Goal: Transaction & Acquisition: Purchase product/service

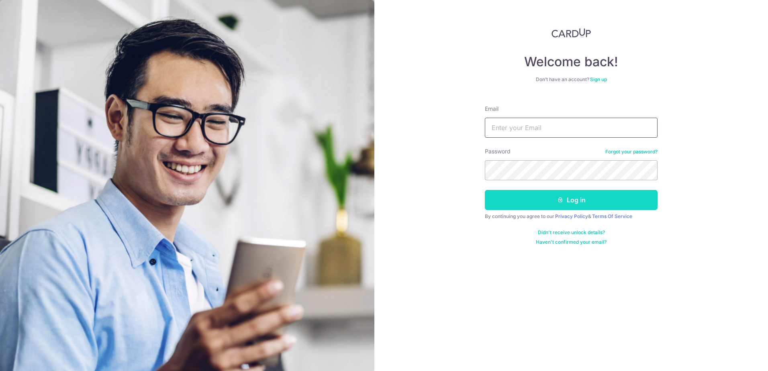
type input "peiyun2@gmail.com"
click at [544, 202] on button "Log in" at bounding box center [571, 200] width 173 height 20
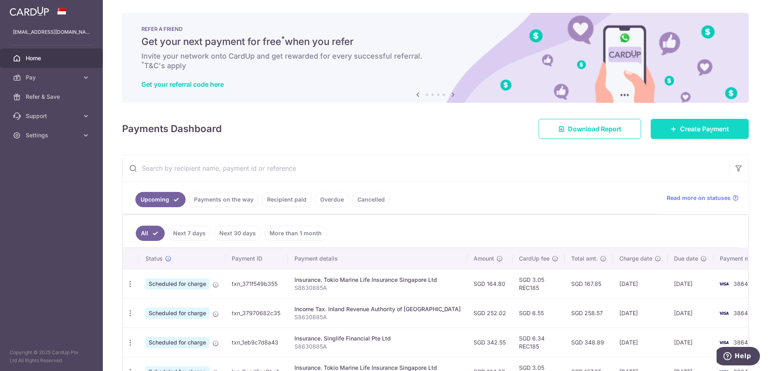
click at [692, 134] on link "Create Payment" at bounding box center [700, 129] width 98 height 20
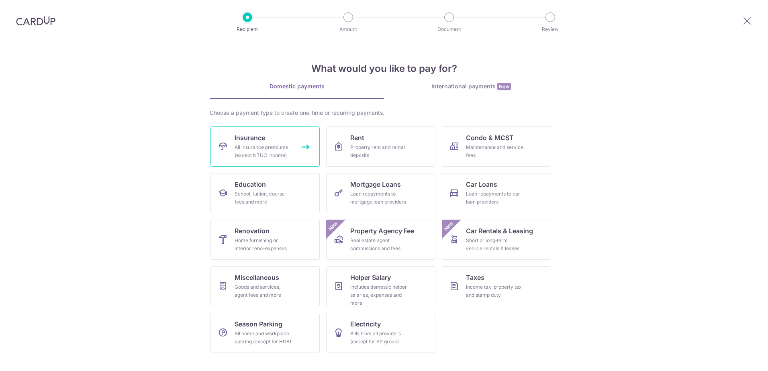
click at [255, 152] on div "All insurance premiums (except NTUC Income)" at bounding box center [264, 151] width 58 height 16
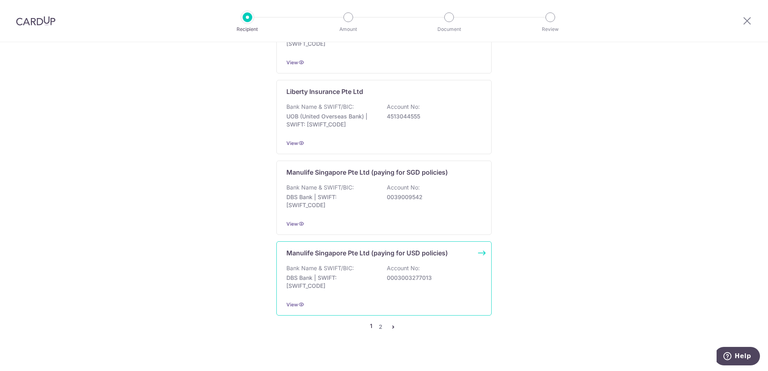
scroll to position [707, 0]
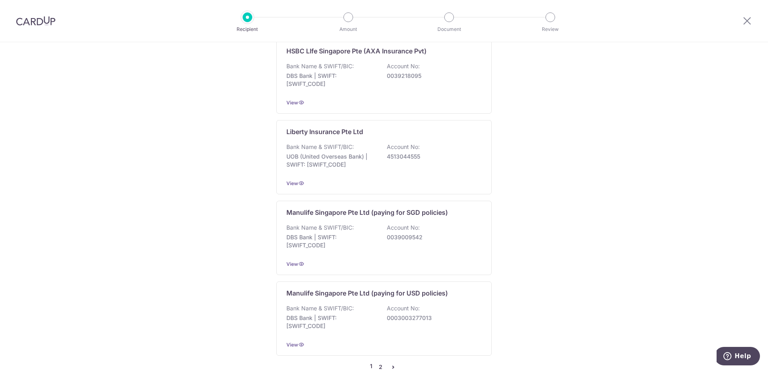
click at [380, 362] on link "2" at bounding box center [381, 367] width 10 height 10
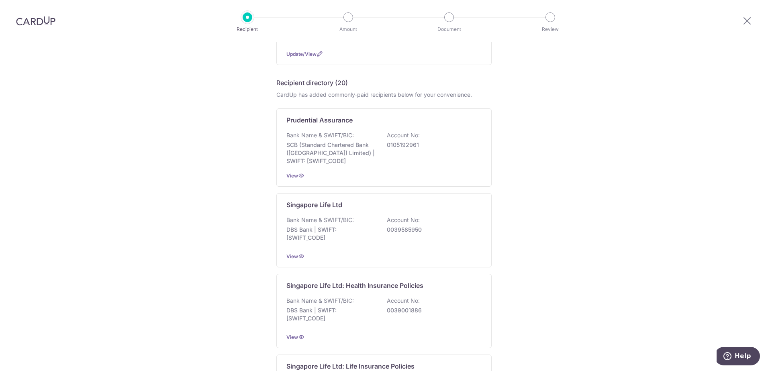
scroll to position [241, 0]
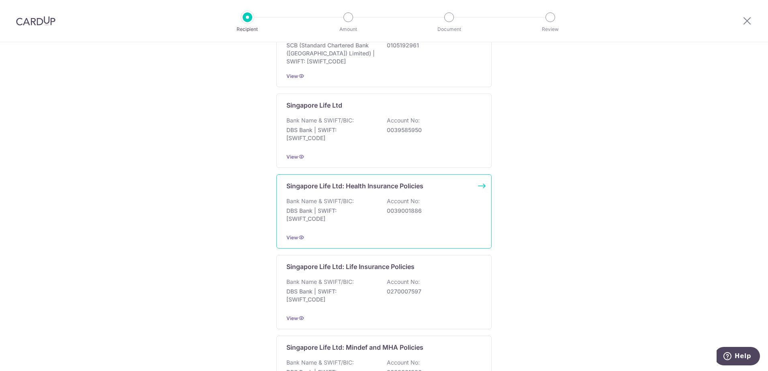
click at [364, 198] on div "Bank Name & SWIFT/BIC: DBS Bank | SWIFT: [SWIFT_CODE] Account No: 0039001886" at bounding box center [383, 212] width 195 height 30
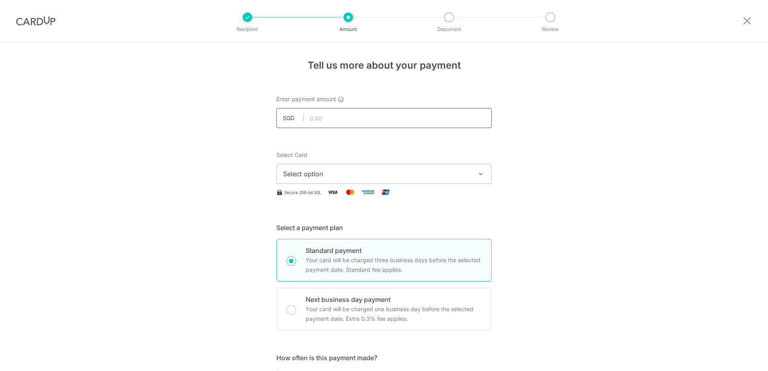
click at [350, 122] on input "text" at bounding box center [383, 118] width 215 height 20
type input "1,830.00"
click at [417, 180] on button "Select option" at bounding box center [383, 174] width 215 height 20
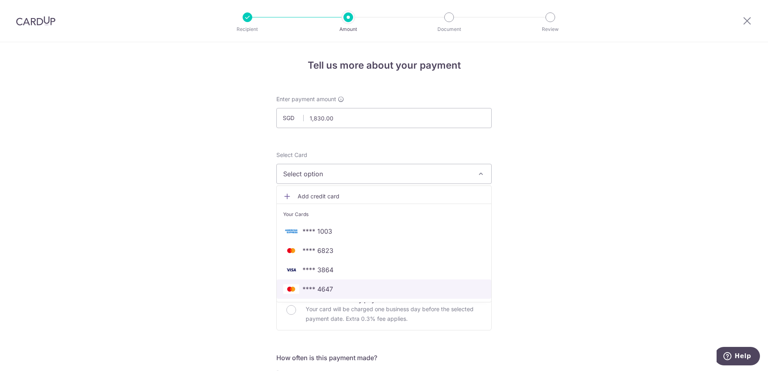
click at [312, 289] on span "**** 4647" at bounding box center [318, 289] width 31 height 10
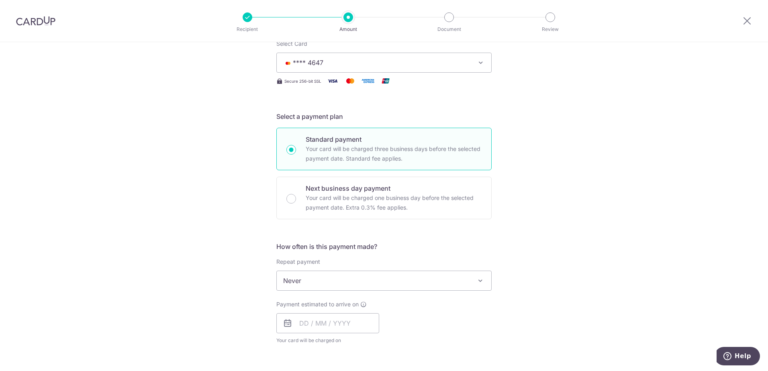
scroll to position [161, 0]
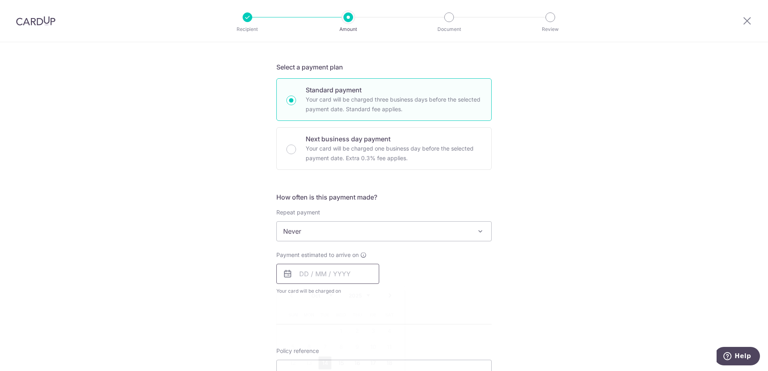
click at [318, 275] on input "text" at bounding box center [327, 274] width 103 height 20
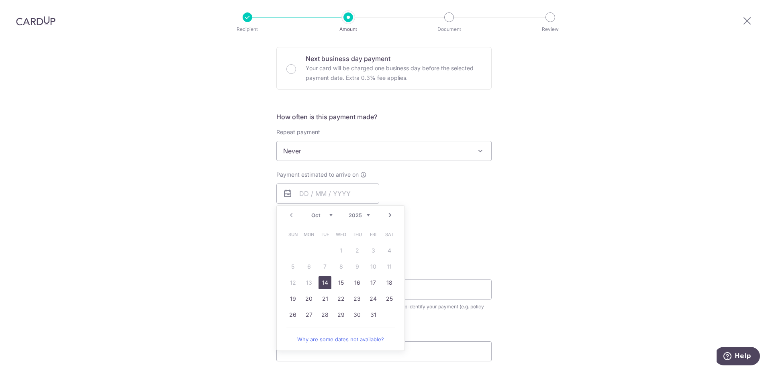
click at [325, 283] on link "14" at bounding box center [325, 282] width 13 height 13
type input "14/10/2025"
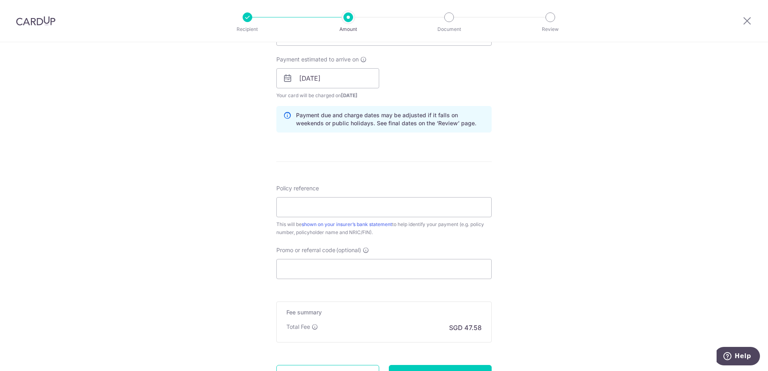
scroll to position [362, 0]
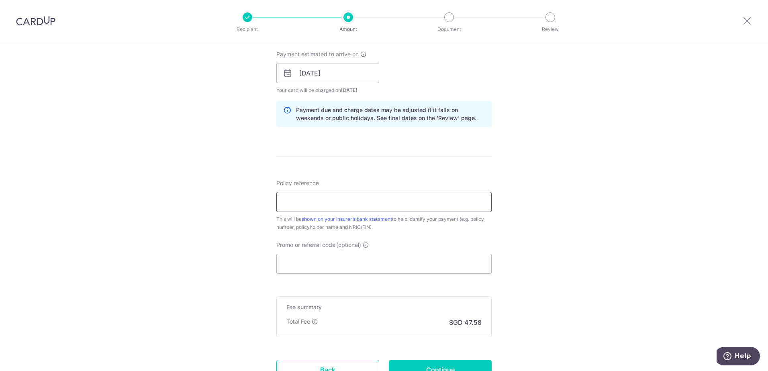
click at [319, 210] on input "Policy reference" at bounding box center [383, 202] width 215 height 20
click at [581, 225] on div "Tell us more about your payment Enter payment amount SGD 1,830.00 1830.00 Selec…" at bounding box center [384, 61] width 768 height 760
click at [357, 203] on input "Policy reference" at bounding box center [383, 202] width 215 height 20
click at [639, 260] on div "Tell us more about your payment Enter payment amount SGD 1,830.00 1830.00 Selec…" at bounding box center [384, 61] width 768 height 760
click at [405, 210] on input "Policy reference" at bounding box center [383, 202] width 215 height 20
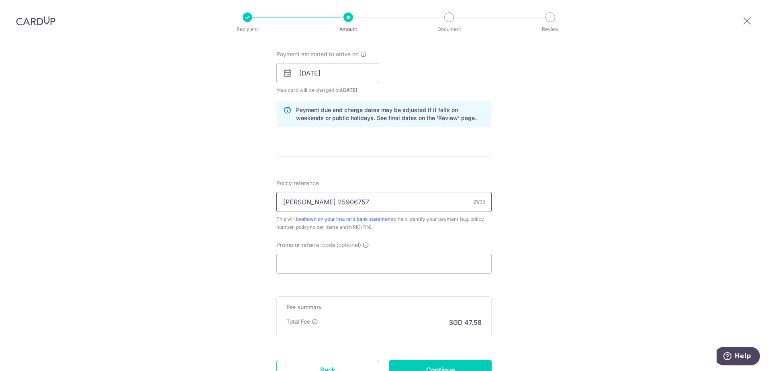
type input "Chua Pei Yun 25906757"
click at [338, 265] on input "Promo or referral code (optional)" at bounding box center [383, 264] width 215 height 20
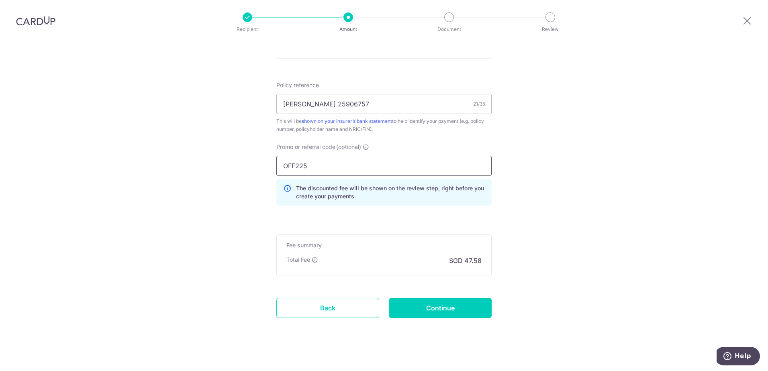
scroll to position [467, 0]
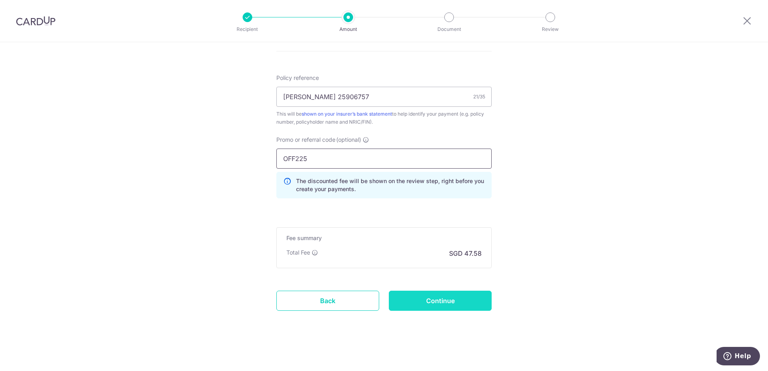
type input "OFF225"
click at [450, 299] on input "Continue" at bounding box center [440, 301] width 103 height 20
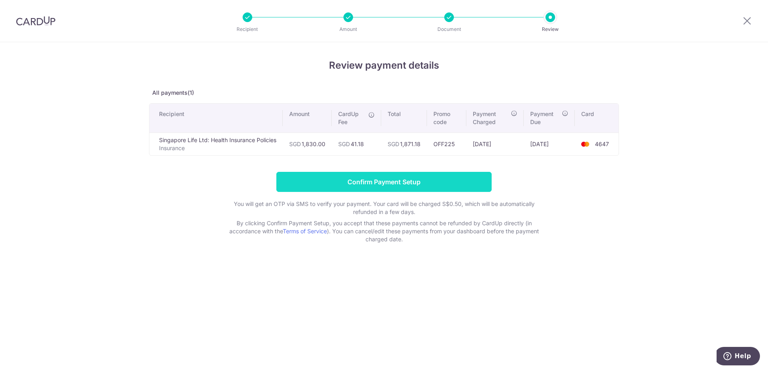
click at [399, 180] on input "Confirm Payment Setup" at bounding box center [383, 182] width 215 height 20
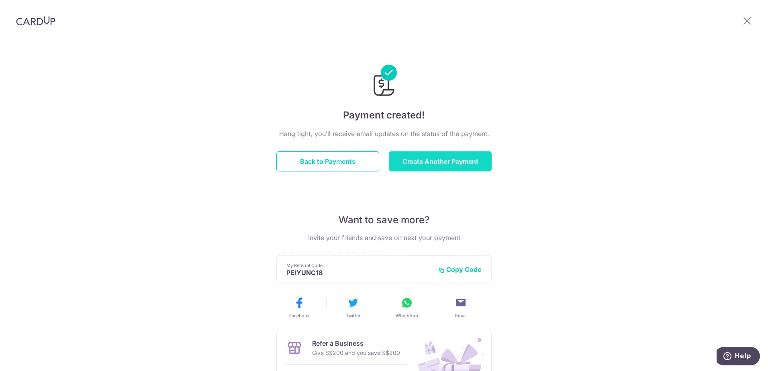
click at [447, 167] on button "Create Another Payment" at bounding box center [440, 161] width 103 height 20
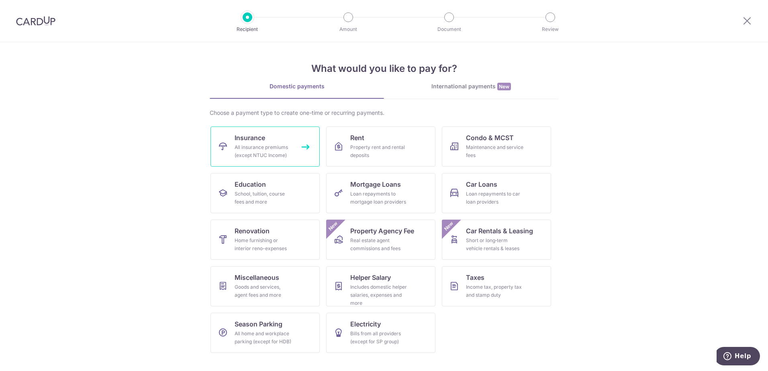
click at [267, 145] on div "All insurance premiums (except NTUC Income)" at bounding box center [264, 151] width 58 height 16
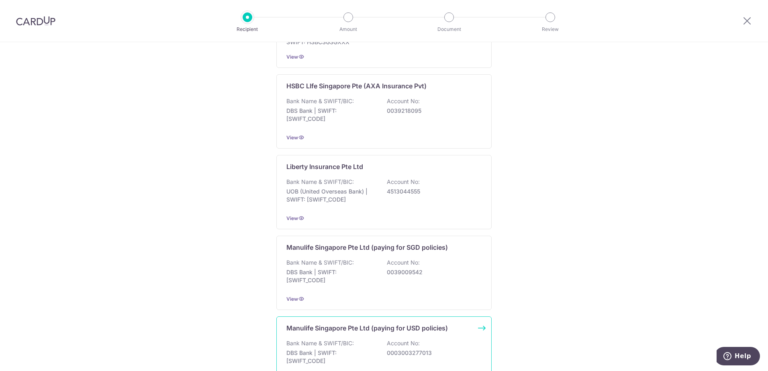
scroll to position [747, 0]
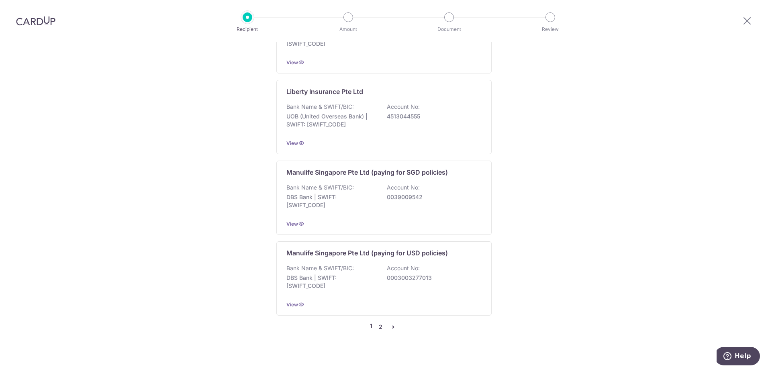
click at [381, 322] on link "2" at bounding box center [381, 327] width 10 height 10
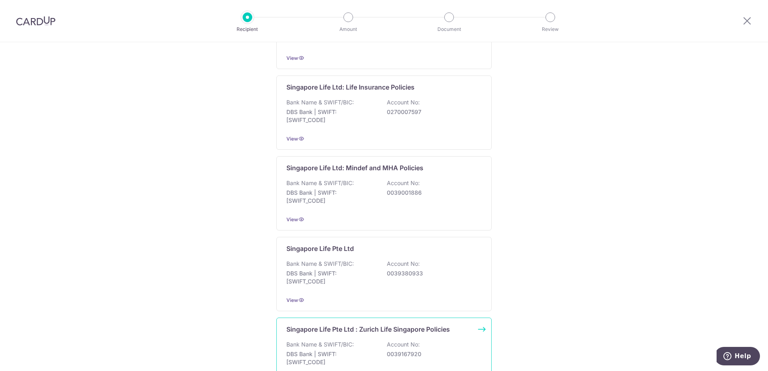
scroll to position [321, 0]
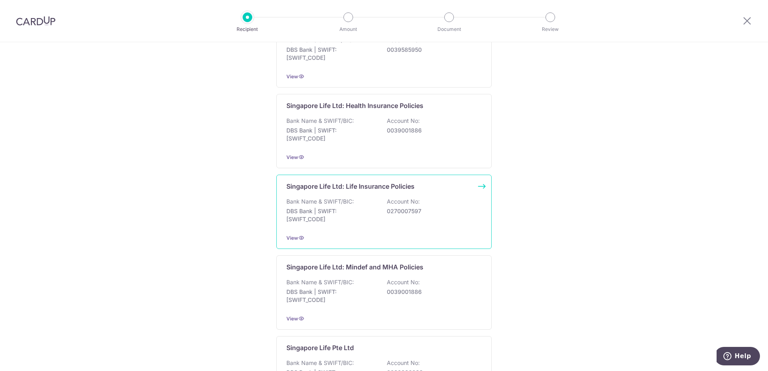
click at [361, 196] on div "Singapore Life Ltd: Life Insurance Policies Bank Name & SWIFT/BIC: DBS Bank | S…" at bounding box center [383, 212] width 215 height 74
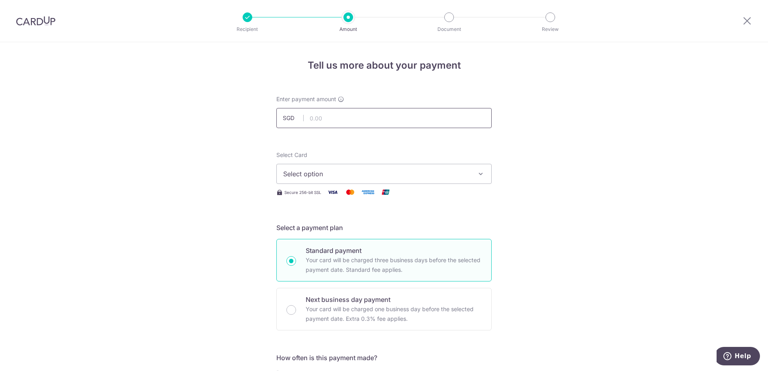
click at [368, 125] on input "text" at bounding box center [383, 118] width 215 height 20
type input "690.05"
click at [409, 176] on span "Select option" at bounding box center [376, 174] width 187 height 10
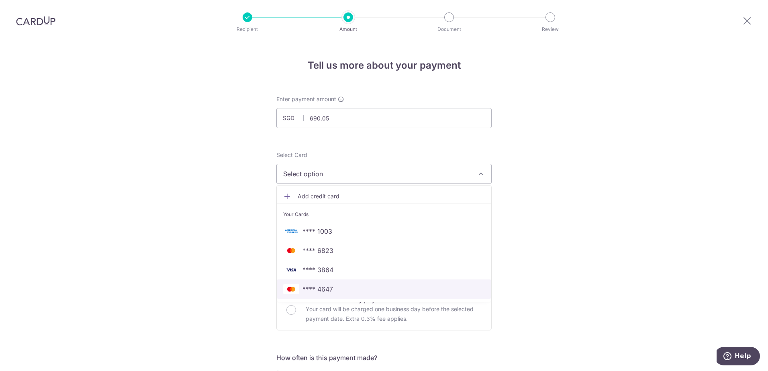
click at [340, 288] on span "**** 4647" at bounding box center [384, 289] width 202 height 10
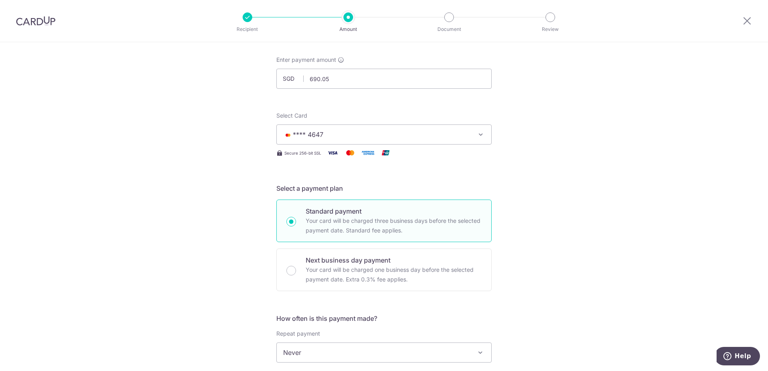
scroll to position [161, 0]
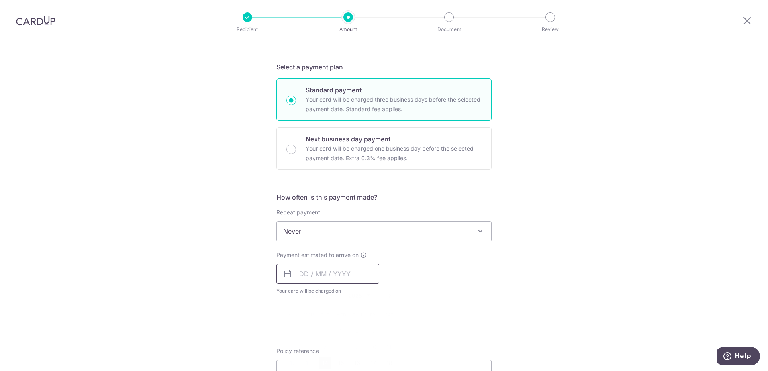
click at [304, 272] on input "text" at bounding box center [327, 274] width 103 height 20
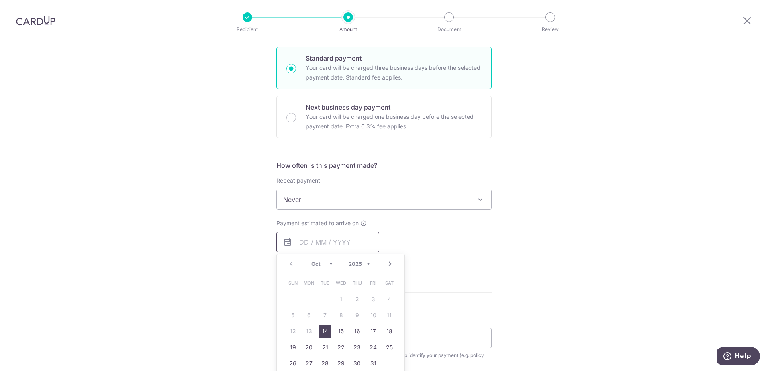
scroll to position [241, 0]
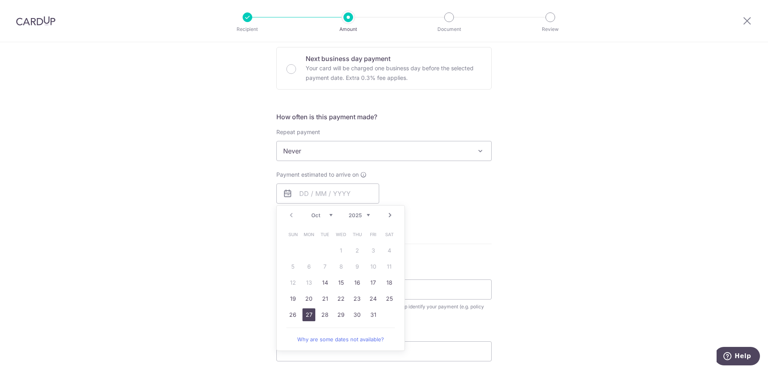
click at [306, 311] on link "27" at bounding box center [309, 315] width 13 height 13
type input "27/10/2025"
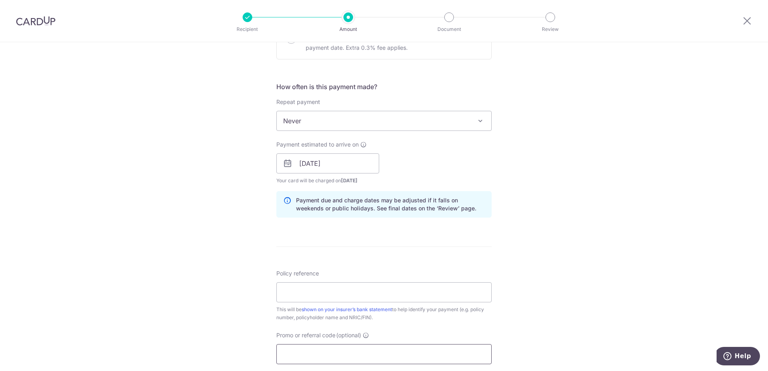
scroll to position [362, 0]
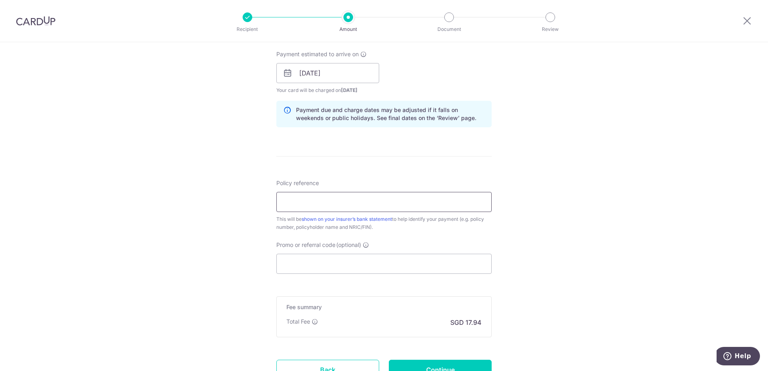
click at [356, 207] on input "Policy reference" at bounding box center [383, 202] width 215 height 20
type input "[PERSON_NAME] 80057928"
click at [332, 271] on input "Promo or referral code (optional)" at bounding box center [383, 264] width 215 height 20
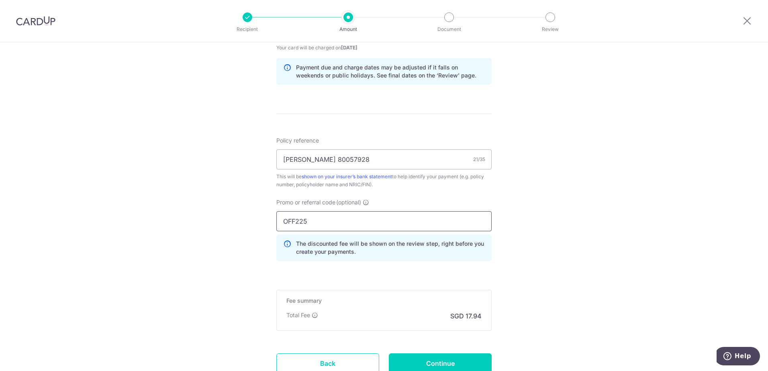
scroll to position [467, 0]
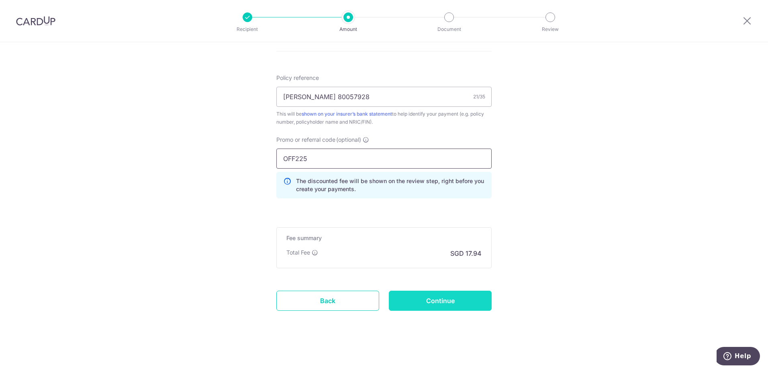
type input "OFF225"
click at [439, 295] on input "Continue" at bounding box center [440, 301] width 103 height 20
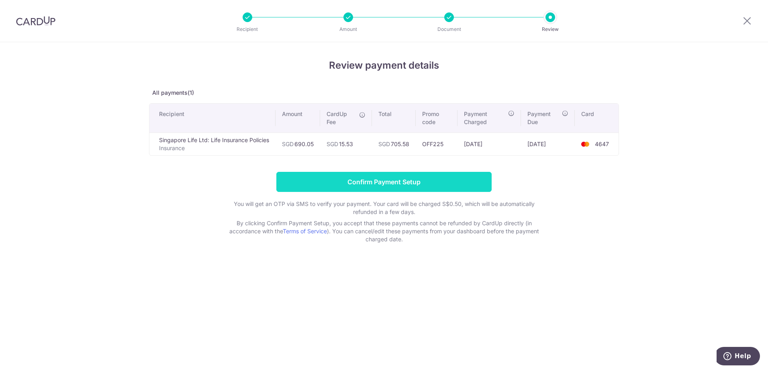
click at [425, 180] on input "Confirm Payment Setup" at bounding box center [383, 182] width 215 height 20
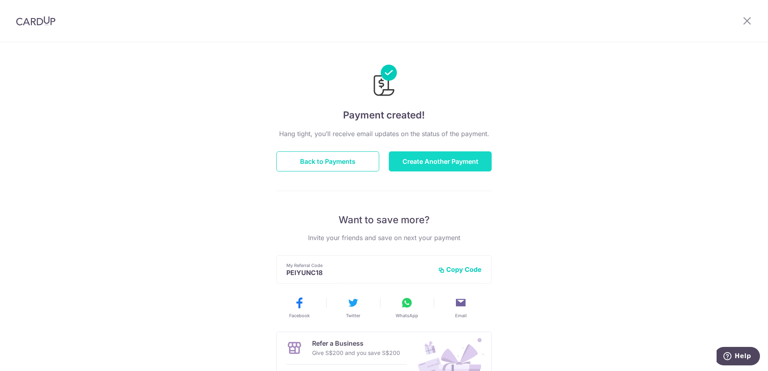
click at [458, 163] on button "Create Another Payment" at bounding box center [440, 161] width 103 height 20
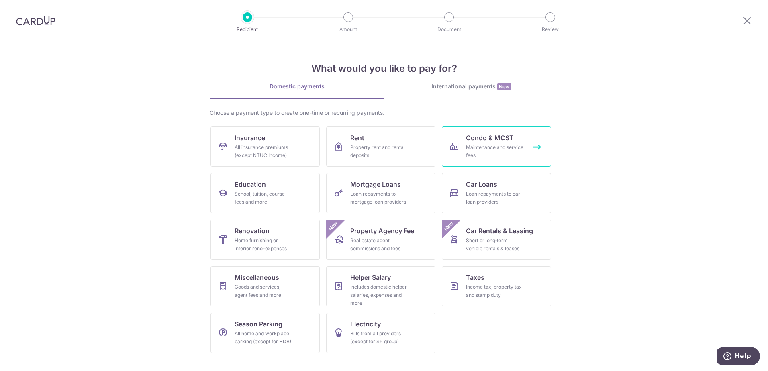
click at [512, 153] on div "Maintenance and service fees" at bounding box center [495, 151] width 58 height 16
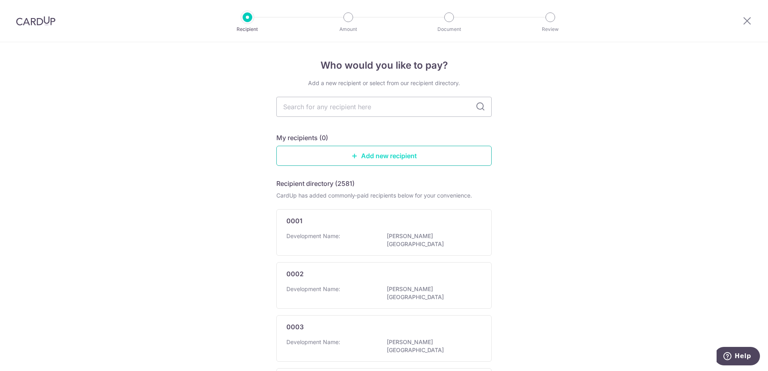
click at [360, 153] on link "Add new recipient" at bounding box center [383, 156] width 215 height 20
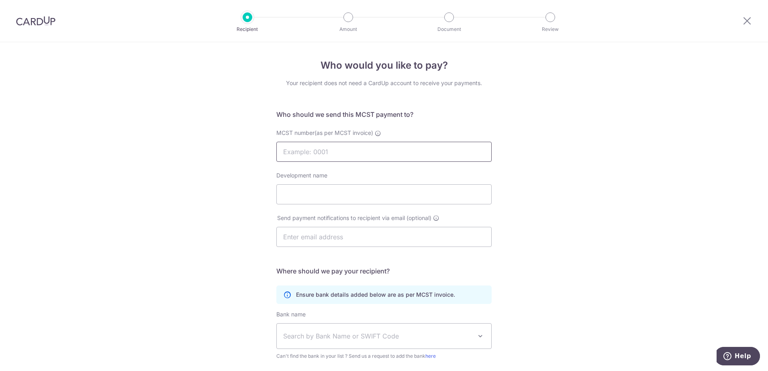
click at [332, 158] on input "MCST number(as per MCST invoice)" at bounding box center [383, 152] width 215 height 20
type input "3326"
click at [321, 201] on input "Development name" at bounding box center [383, 194] width 215 height 20
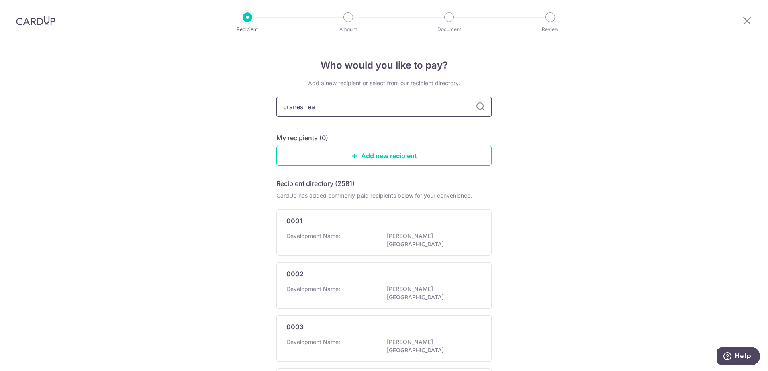
type input "cranes real"
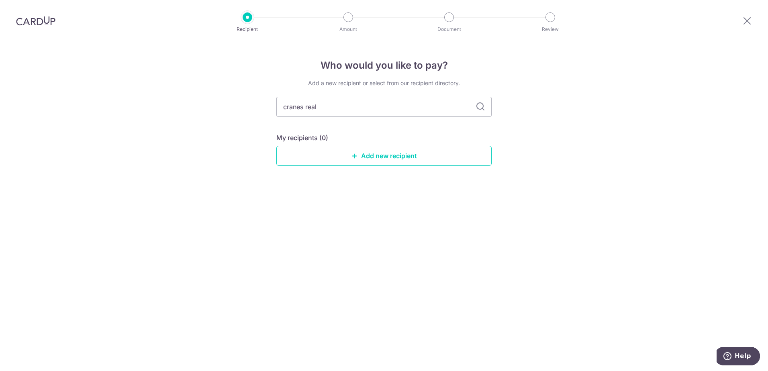
click at [485, 110] on icon at bounding box center [481, 107] width 10 height 10
click at [481, 109] on icon at bounding box center [481, 107] width 10 height 10
click at [340, 159] on link "Add new recipient" at bounding box center [383, 156] width 215 height 20
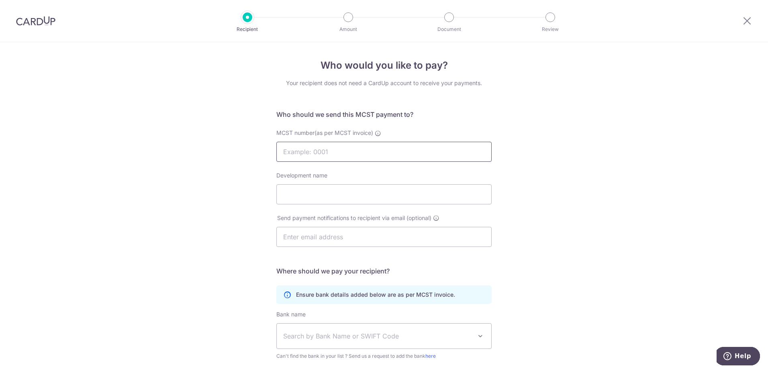
click at [344, 152] on input "MCST number(as per MCST invoice)" at bounding box center [383, 152] width 215 height 20
type input "3326"
click at [317, 191] on input "Development name" at bounding box center [383, 194] width 215 height 20
type input "Cranes Real Estate Pte Ltd"
click at [307, 239] on input "text" at bounding box center [383, 237] width 215 height 20
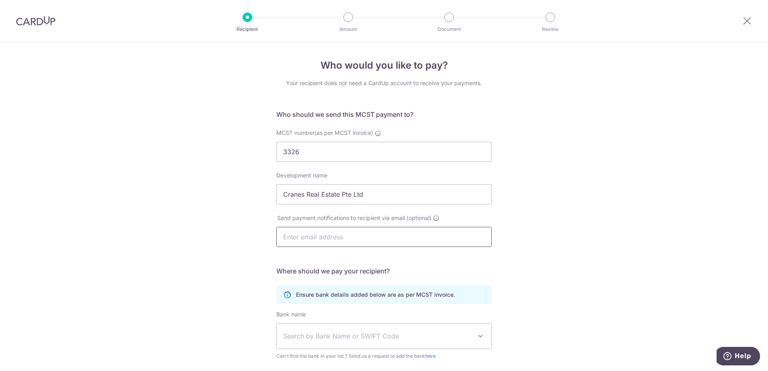
type input ","
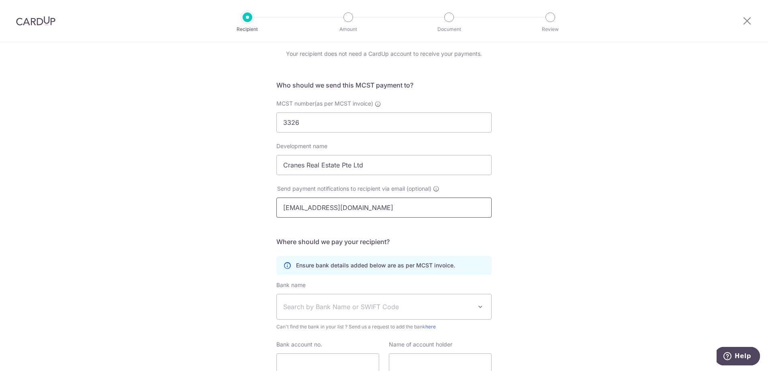
scroll to position [96, 0]
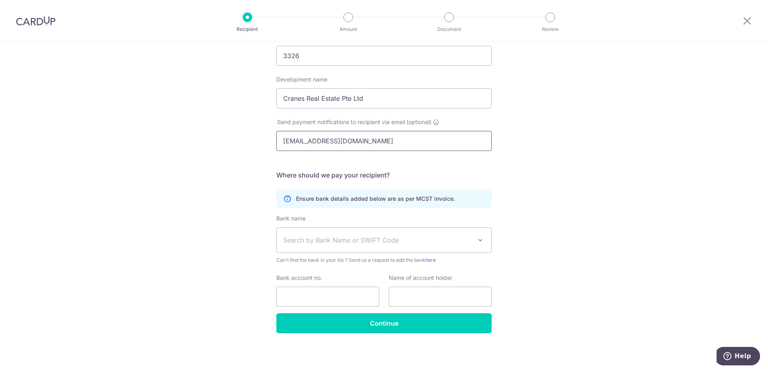
type input "[EMAIL_ADDRESS][DOMAIN_NAME]"
click at [378, 231] on span "Search by Bank Name or SWIFT Code" at bounding box center [384, 240] width 215 height 25
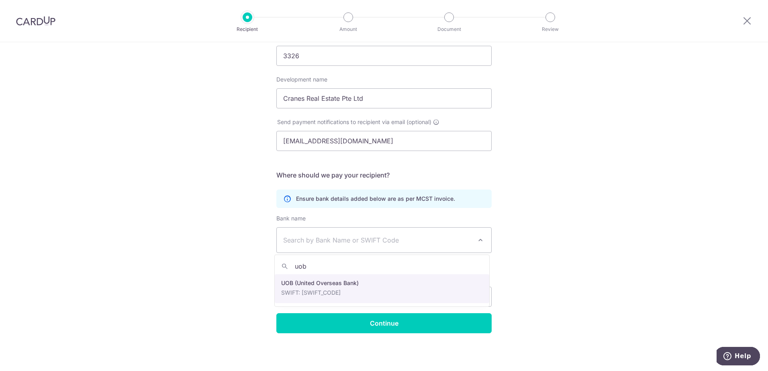
type input "uob"
select select "18"
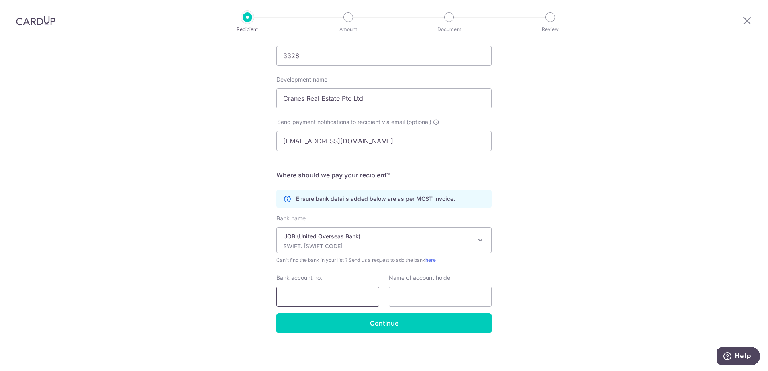
click at [321, 296] on input "Bank account no." at bounding box center [327, 297] width 103 height 20
type input "3793019473"
type input "MCST Plan No: 3326"
click at [414, 334] on div "Who would you like to pay? Your recipient does not need a CardUp account to rec…" at bounding box center [384, 158] width 768 height 425
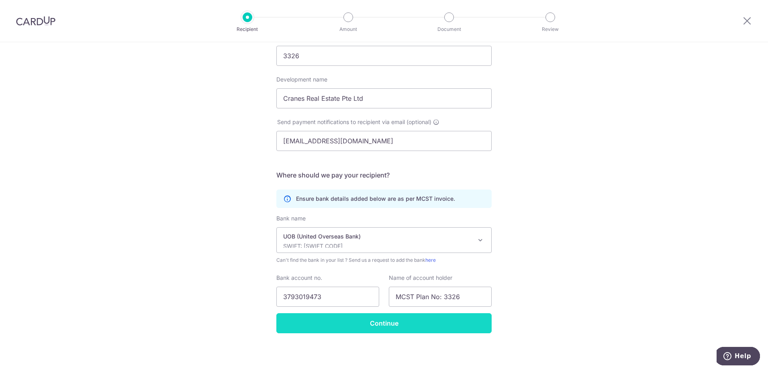
click at [412, 325] on input "Continue" at bounding box center [383, 323] width 215 height 20
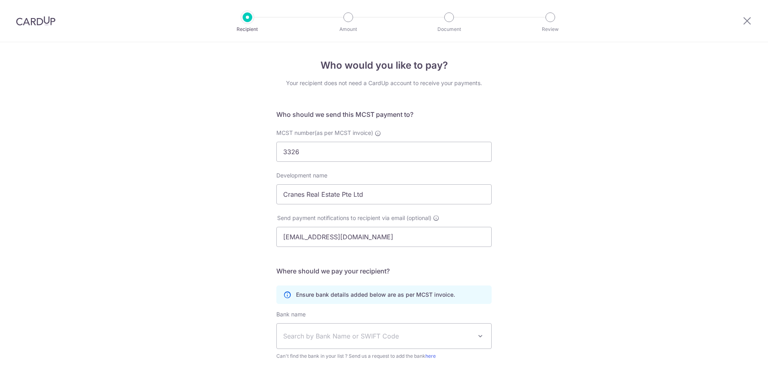
select select "18"
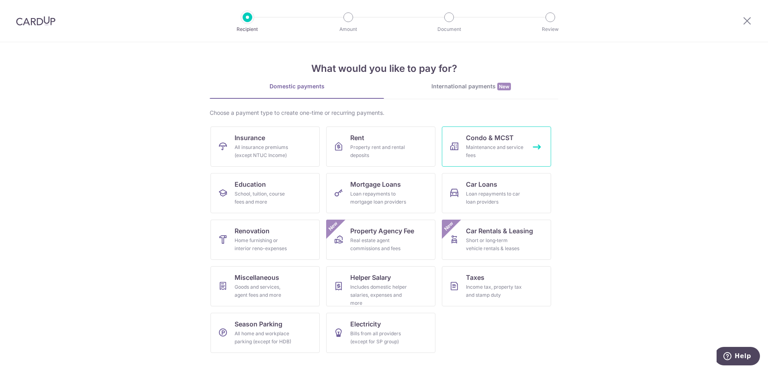
click at [481, 145] on div "Maintenance and service fees" at bounding box center [495, 151] width 58 height 16
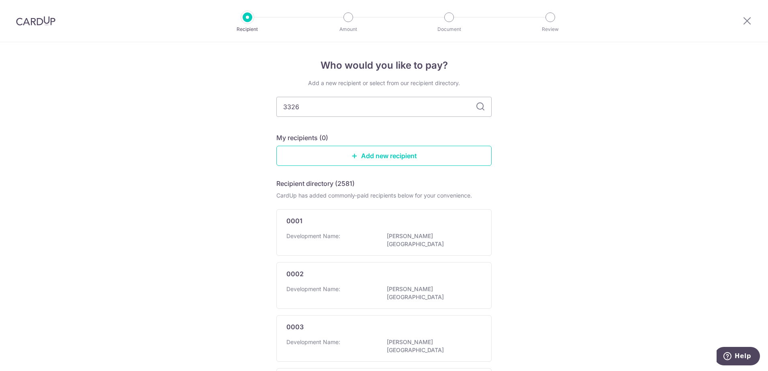
type input "3326"
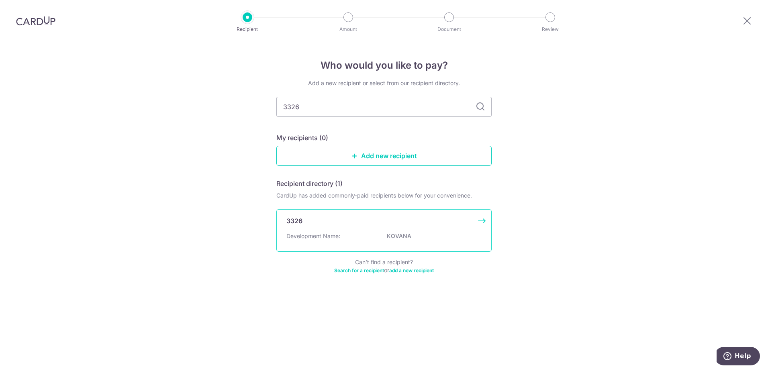
click at [369, 226] on div "3326 Development Name: KOVANA" at bounding box center [383, 230] width 215 height 43
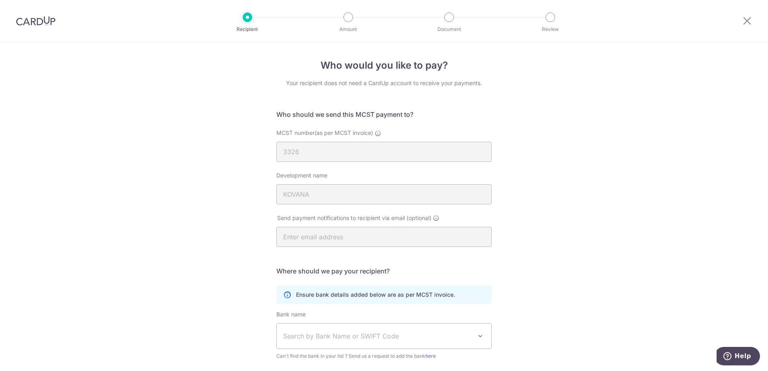
scroll to position [80, 0]
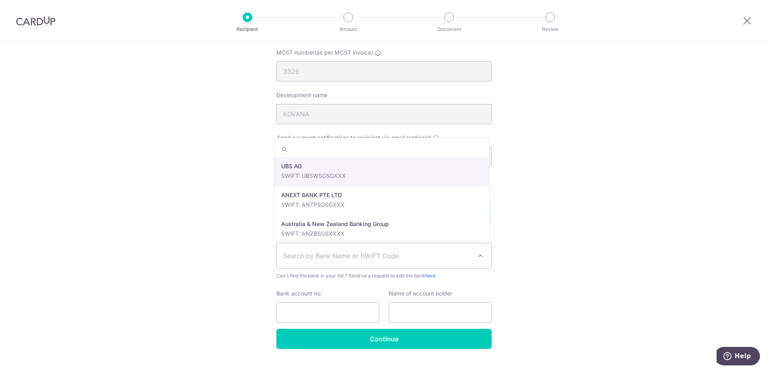
click at [441, 262] on span "Search by Bank Name or SWIFT Code" at bounding box center [384, 255] width 215 height 25
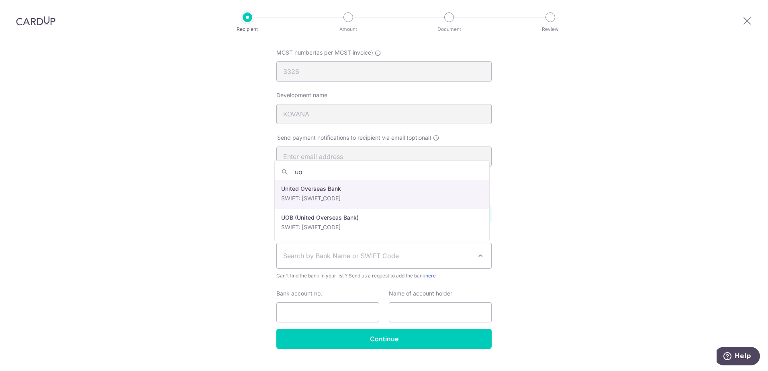
type input "uob"
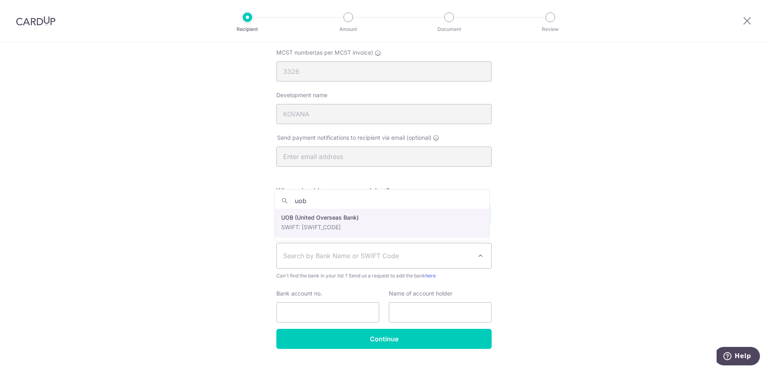
select select "18"
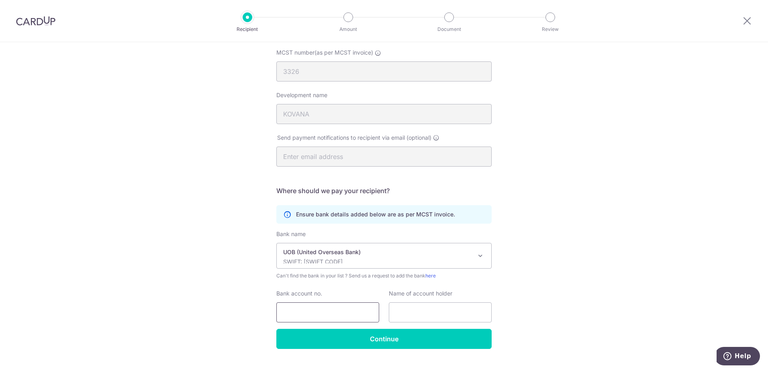
click at [344, 320] on input "Bank account no." at bounding box center [327, 313] width 103 height 20
type input "3793019473"
type input "MCST Plan No: 3326"
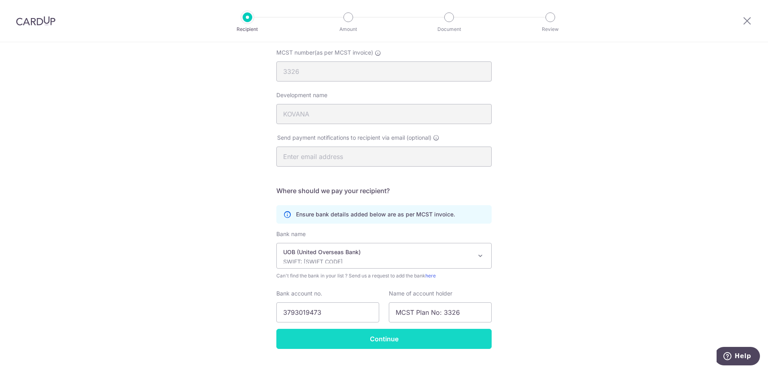
click at [393, 344] on input "Continue" at bounding box center [383, 339] width 215 height 20
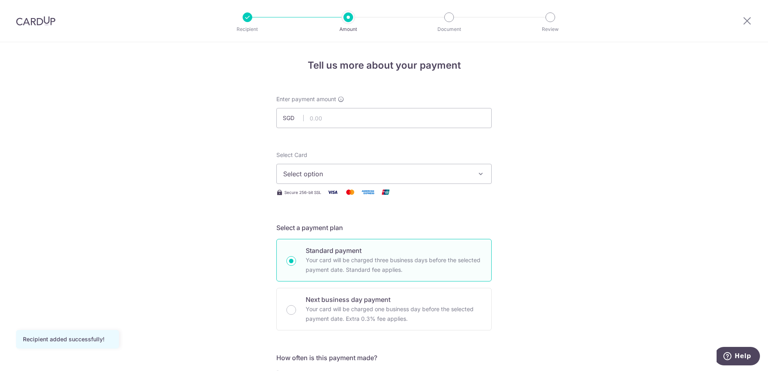
click at [389, 172] on span "Select option" at bounding box center [376, 174] width 187 height 10
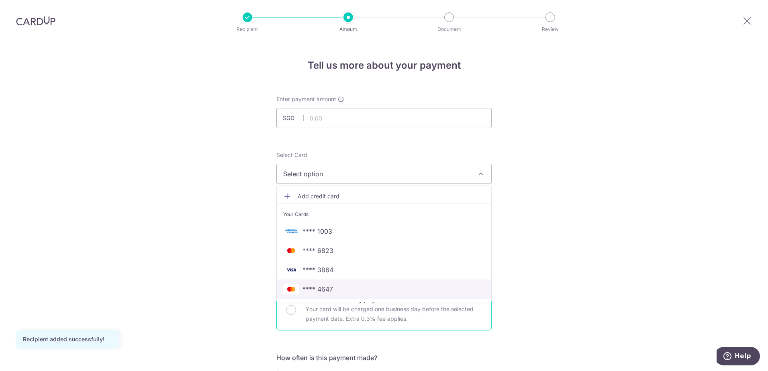
click at [344, 291] on span "**** 4647" at bounding box center [384, 289] width 202 height 10
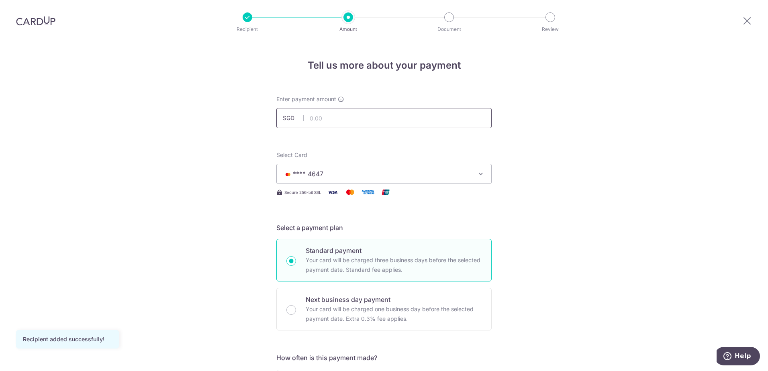
click at [338, 117] on input "text" at bounding box center [383, 118] width 215 height 20
click at [321, 121] on input "1,312.52" at bounding box center [383, 118] width 215 height 20
click at [319, 117] on input "1,312.52" at bounding box center [383, 118] width 215 height 20
drag, startPoint x: 319, startPoint y: 117, endPoint x: 315, endPoint y: 119, distance: 4.1
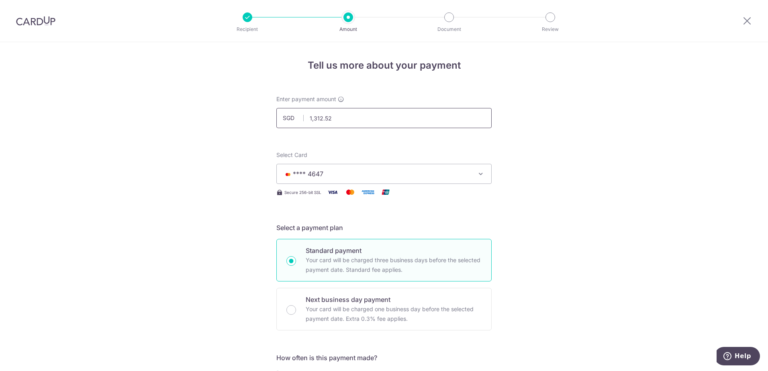
click at [318, 117] on input "1,312.52" at bounding box center [383, 118] width 215 height 20
click at [317, 119] on input "1,312.52" at bounding box center [383, 118] width 215 height 20
click at [314, 119] on input "1,312.52" at bounding box center [383, 118] width 215 height 20
drag, startPoint x: 317, startPoint y: 118, endPoint x: 364, endPoint y: 119, distance: 47.4
click at [364, 119] on input "1,312.52" at bounding box center [383, 118] width 215 height 20
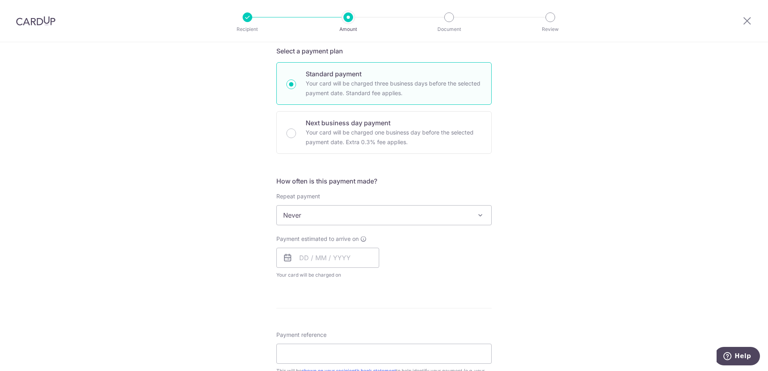
scroll to position [201, 0]
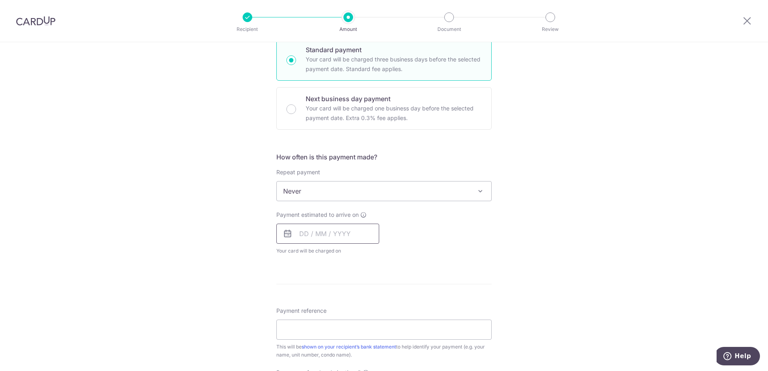
click at [337, 234] on input "text" at bounding box center [327, 234] width 103 height 20
type input "1,302.00"
drag, startPoint x: 306, startPoint y: 335, endPoint x: 426, endPoint y: 247, distance: 149.2
click at [306, 335] on link "20" at bounding box center [309, 339] width 13 height 13
type input "[DATE]"
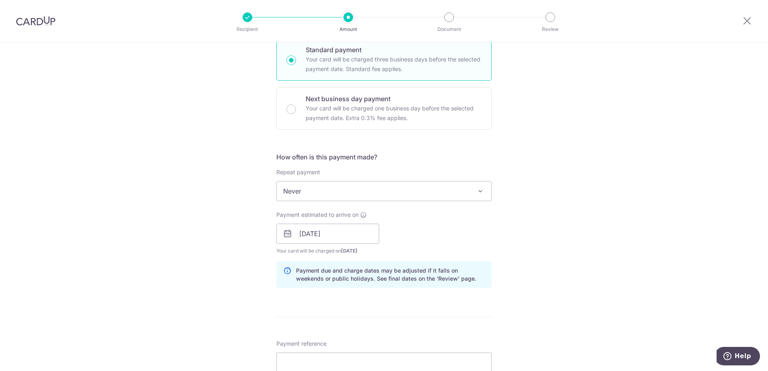
click at [507, 230] on div "Tell us more about your payment Enter payment amount SGD 1,302.00 1302.00 Recip…" at bounding box center [384, 221] width 768 height 760
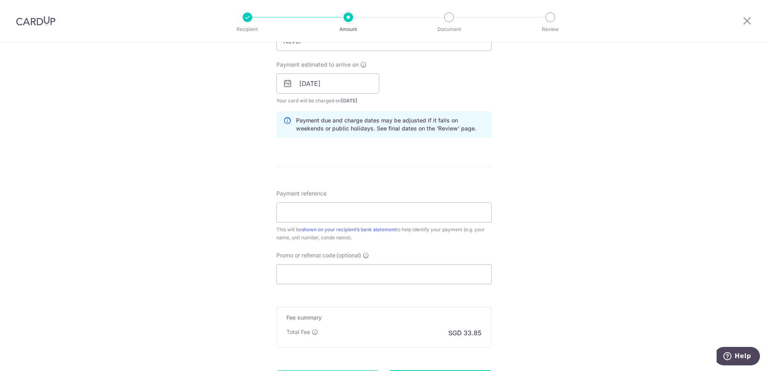
scroll to position [350, 0]
click at [361, 213] on input "Payment reference" at bounding box center [383, 213] width 215 height 20
click at [534, 211] on div "Tell us more about your payment Enter payment amount SGD 1,302.00 1302.00 Recip…" at bounding box center [384, 72] width 768 height 760
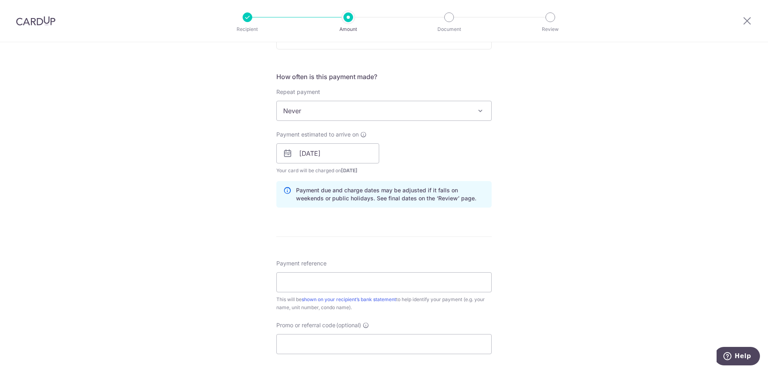
scroll to position [402, 0]
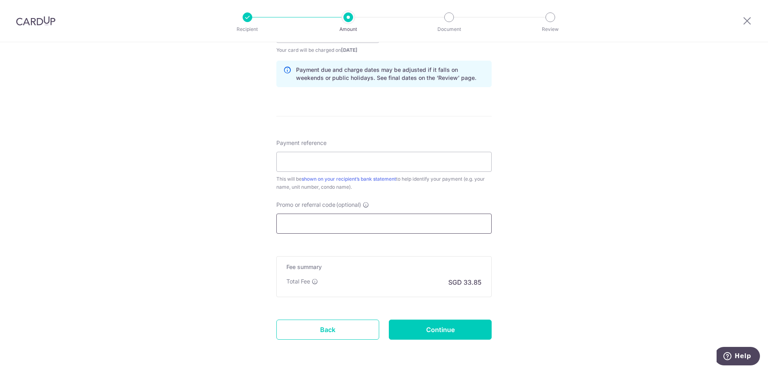
click at [331, 219] on input "Promo or referral code (optional)" at bounding box center [383, 224] width 215 height 20
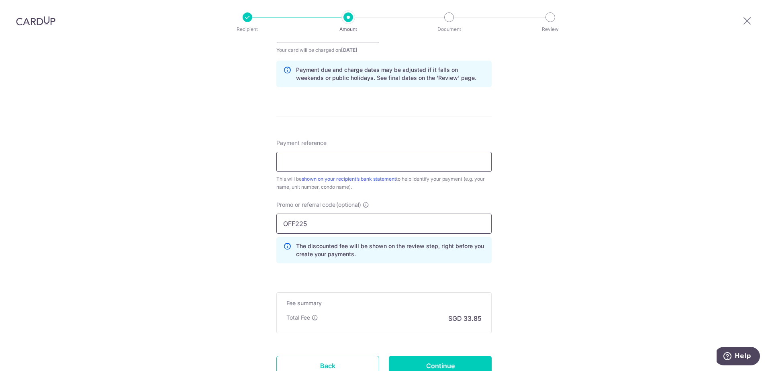
type input "OFF225"
click at [345, 160] on input "Payment reference" at bounding box center [383, 162] width 215 height 20
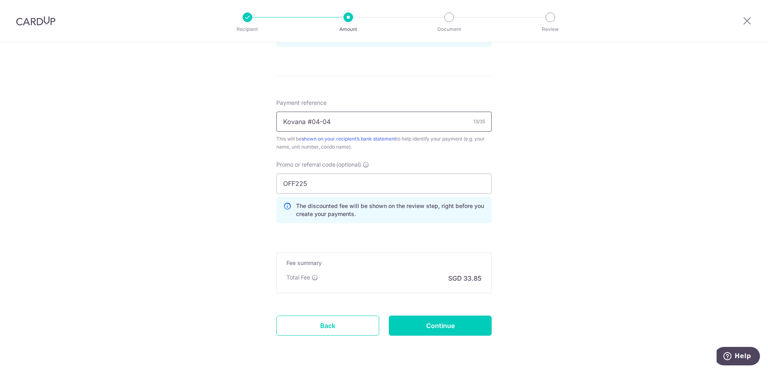
scroll to position [467, 0]
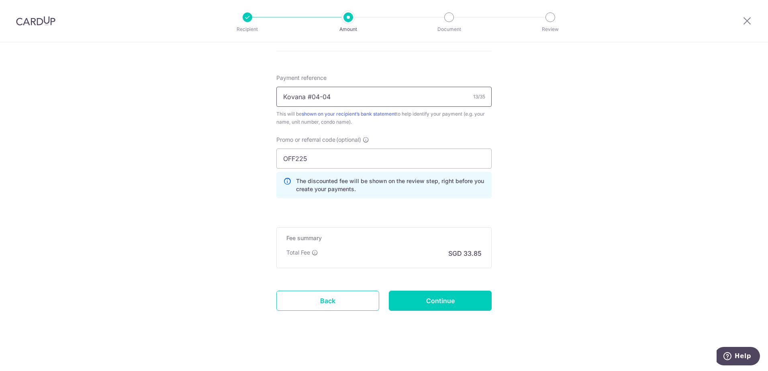
type input "Kovana #04-04"
click at [419, 305] on input "Continue" at bounding box center [440, 301] width 103 height 20
click at [313, 81] on input "Kovana #04-04" at bounding box center [383, 86] width 215 height 20
click at [311, 84] on input "Kovana #04-04" at bounding box center [383, 86] width 215 height 20
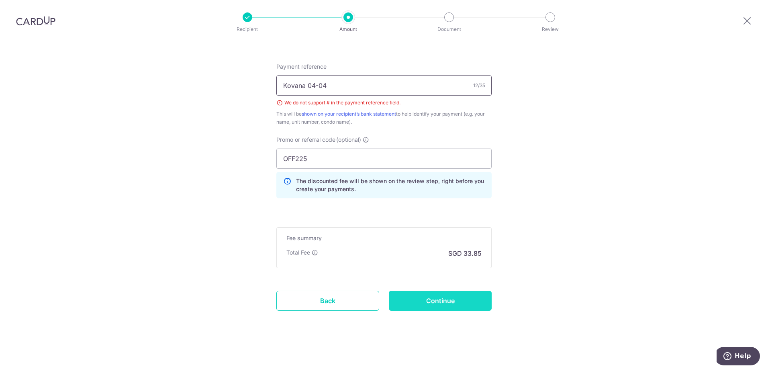
type input "Kovana 04-04"
click at [434, 308] on input "Continue" at bounding box center [440, 301] width 103 height 20
